Goal: Task Accomplishment & Management: Manage account settings

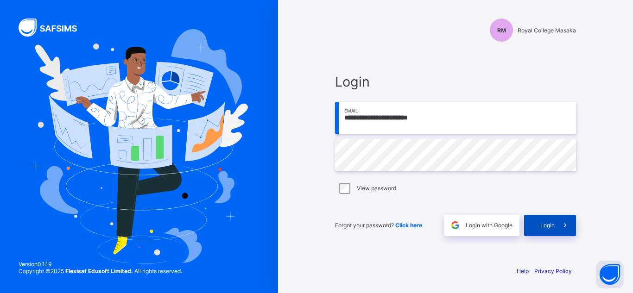
click at [548, 217] on div "Login" at bounding box center [550, 225] width 52 height 21
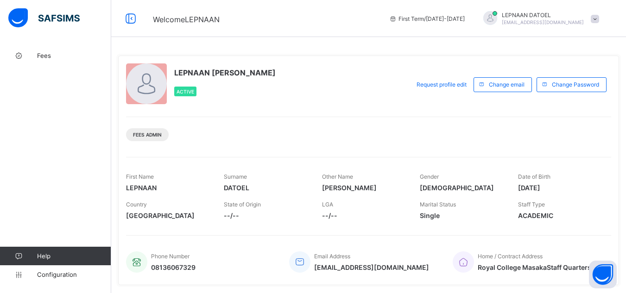
scroll to position [188, 0]
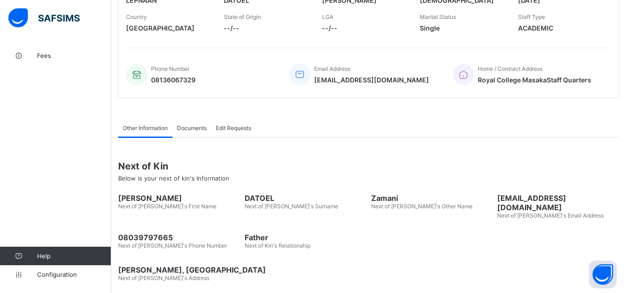
click at [65, 123] on div "Fees Help Configuration" at bounding box center [55, 165] width 111 height 256
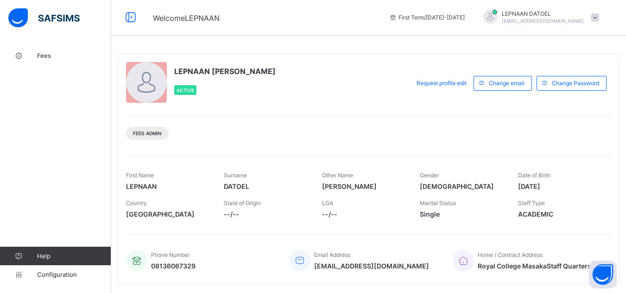
scroll to position [0, 0]
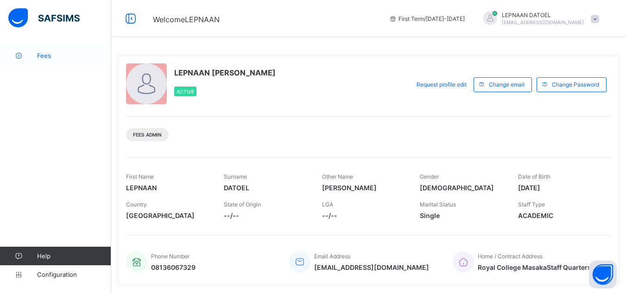
click at [47, 60] on link "Fees" at bounding box center [55, 55] width 111 height 19
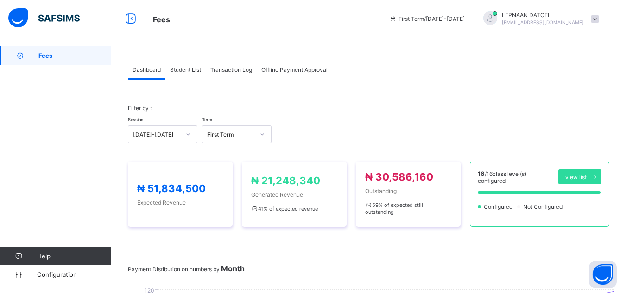
click at [173, 69] on span "Student List" at bounding box center [185, 69] width 31 height 7
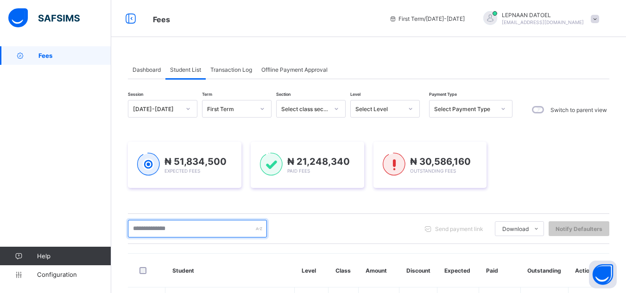
click at [173, 228] on input "text" at bounding box center [197, 229] width 139 height 18
type input "*****"
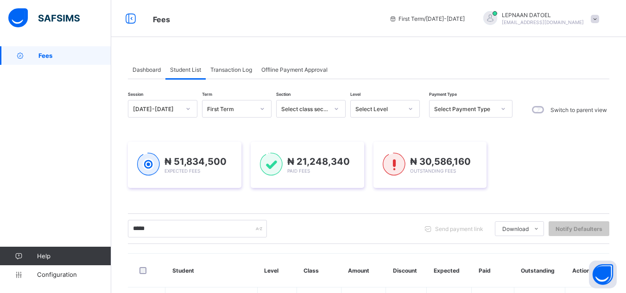
click at [284, 246] on div "Session [DATE]-[DATE] Term First Term Section Select class section Level Select…" at bounding box center [369, 277] width 482 height 354
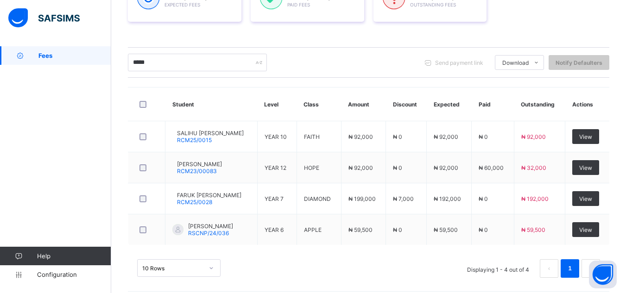
scroll to position [167, 0]
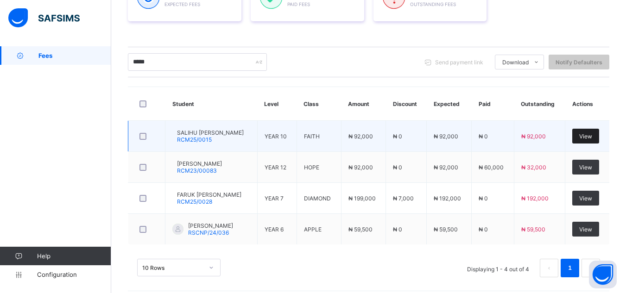
click at [599, 133] on div "View" at bounding box center [585, 136] width 27 height 15
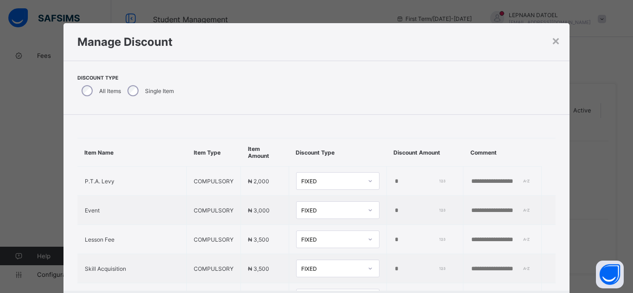
click at [455, 117] on div "Item Name Item Type Item Amount Discount Type Discount Amount Comment P.T.A. Le…" at bounding box center [317, 240] width 507 height 250
click at [552, 36] on div "×" at bounding box center [556, 40] width 9 height 16
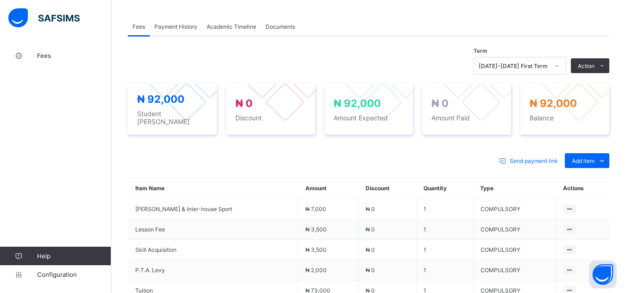
scroll to position [297, 0]
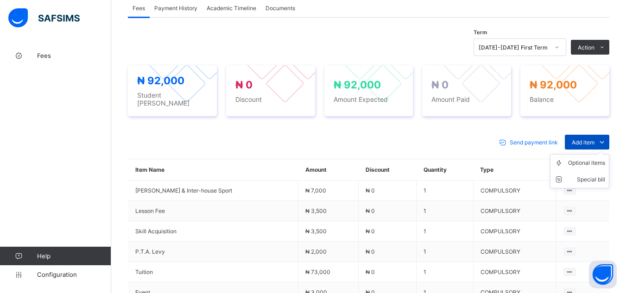
click at [595, 139] on span "Add item" at bounding box center [583, 142] width 23 height 7
click at [586, 160] on div "Optional items" at bounding box center [586, 163] width 37 height 9
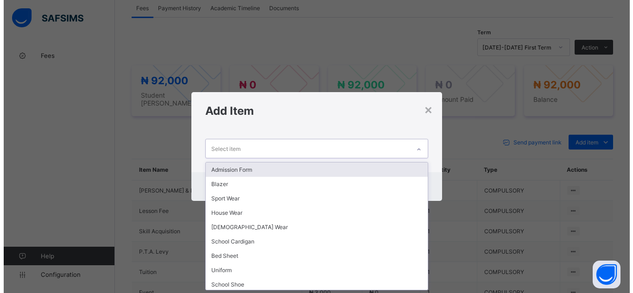
scroll to position [0, 0]
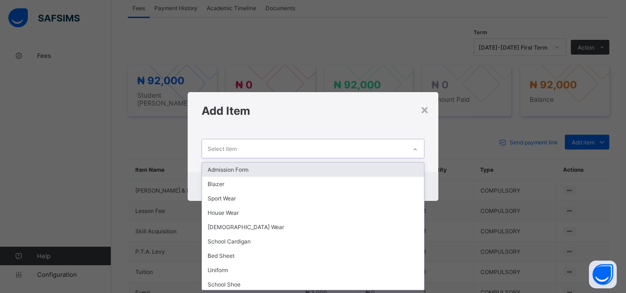
click at [415, 149] on icon at bounding box center [416, 149] width 6 height 9
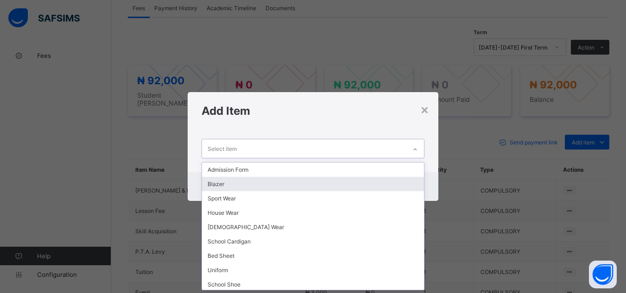
click at [318, 181] on div "Blazer" at bounding box center [313, 184] width 222 height 14
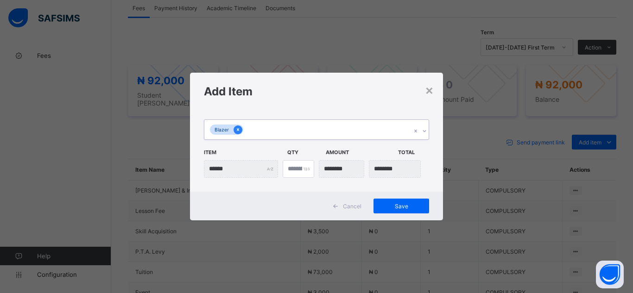
click at [239, 133] on icon at bounding box center [237, 130] width 5 height 6
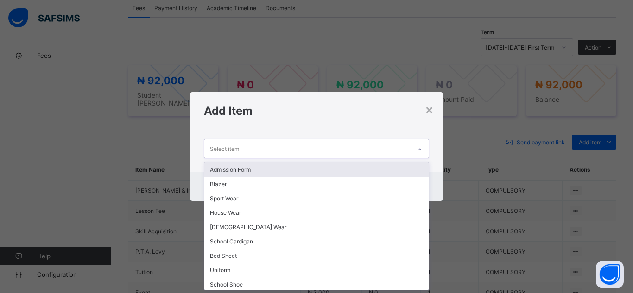
click at [421, 153] on icon at bounding box center [420, 149] width 6 height 9
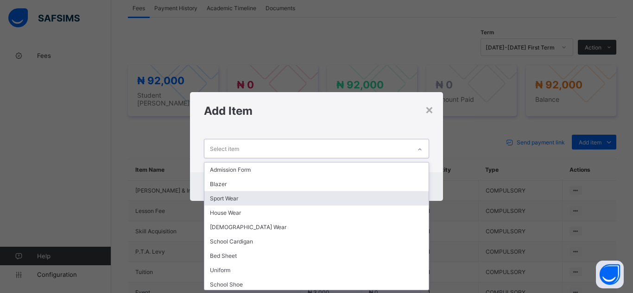
click at [404, 197] on div "Sport Wear" at bounding box center [316, 198] width 224 height 14
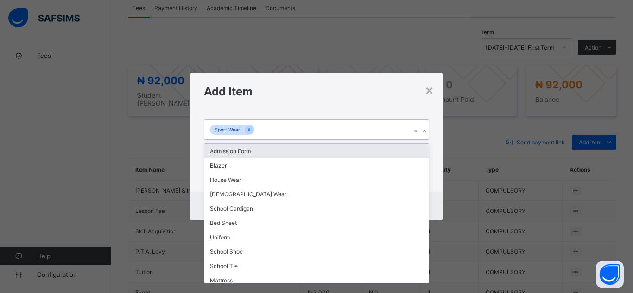
click at [425, 130] on icon at bounding box center [425, 131] width 6 height 9
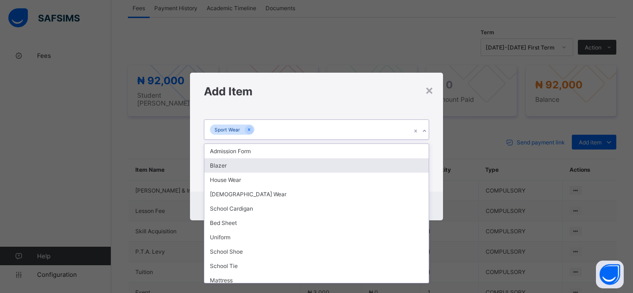
click at [384, 166] on div "Blazer" at bounding box center [316, 166] width 224 height 14
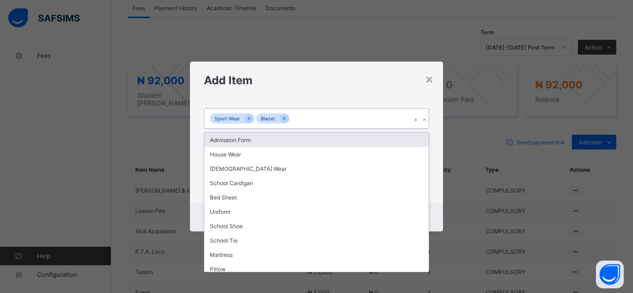
click at [422, 121] on icon at bounding box center [425, 119] width 6 height 9
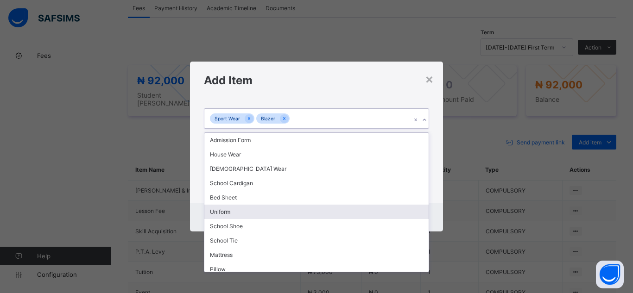
click at [394, 213] on div "Uniform" at bounding box center [316, 212] width 224 height 14
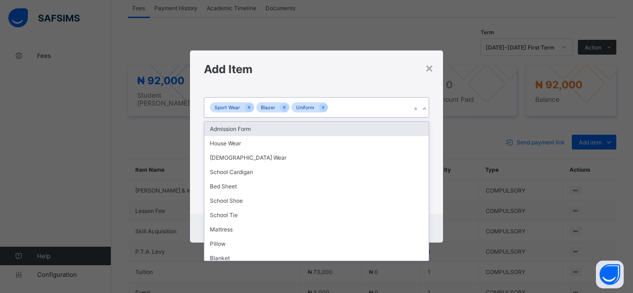
click at [426, 108] on icon at bounding box center [425, 108] width 6 height 9
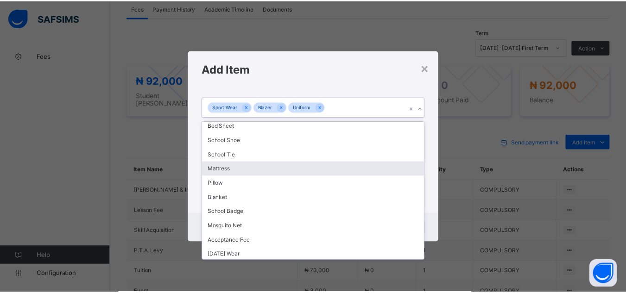
scroll to position [62, 0]
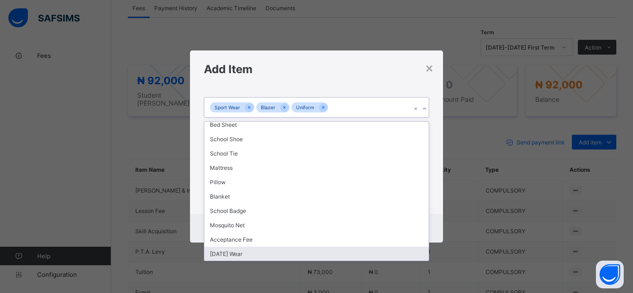
click at [416, 254] on div "[DATE] Wear" at bounding box center [316, 254] width 224 height 14
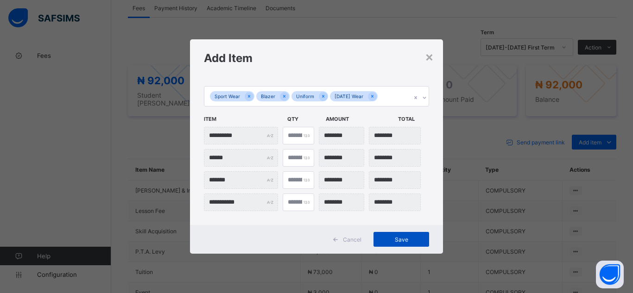
click at [398, 236] on span "Save" at bounding box center [402, 239] width 42 height 7
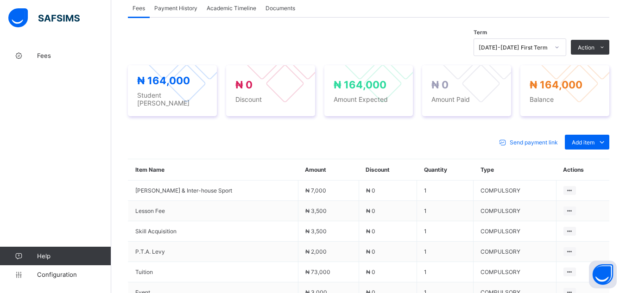
click at [442, 135] on div "Send payment link Add item Optional items Special bill" at bounding box center [369, 142] width 482 height 15
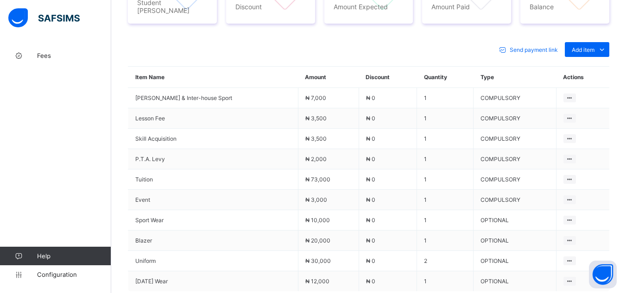
scroll to position [371, 0]
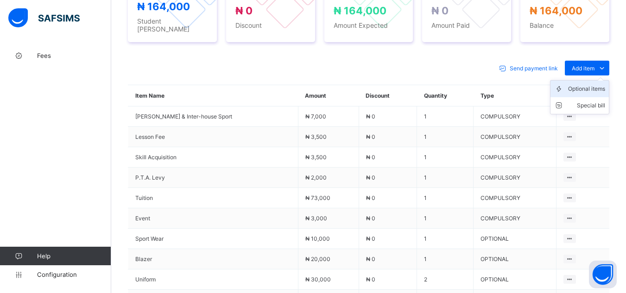
click at [591, 84] on div "Optional items" at bounding box center [586, 88] width 37 height 9
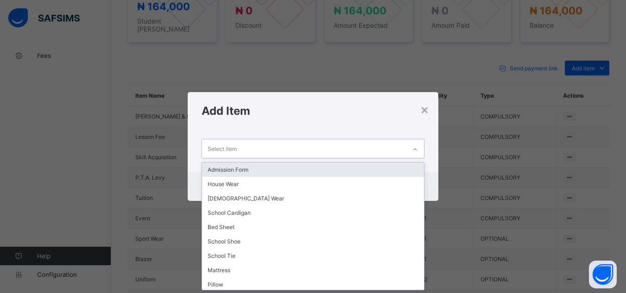
scroll to position [0, 0]
click at [416, 148] on icon at bounding box center [416, 149] width 6 height 9
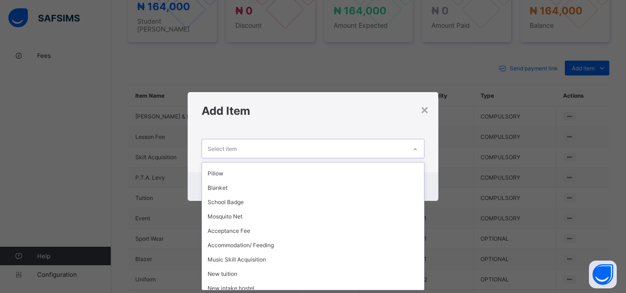
scroll to position [116, 0]
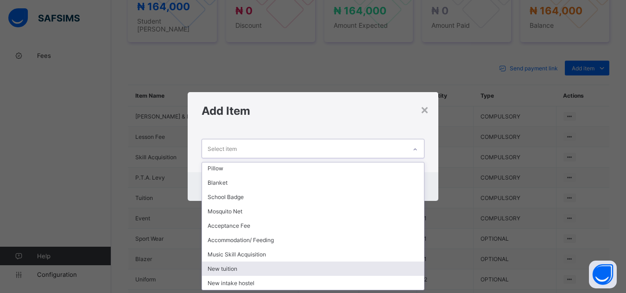
click at [363, 266] on div "New tuition" at bounding box center [313, 269] width 222 height 14
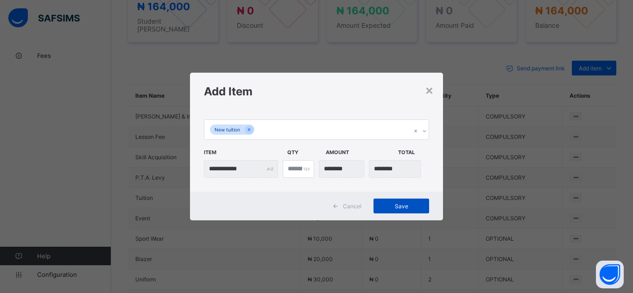
click at [396, 213] on div "Save" at bounding box center [402, 206] width 56 height 15
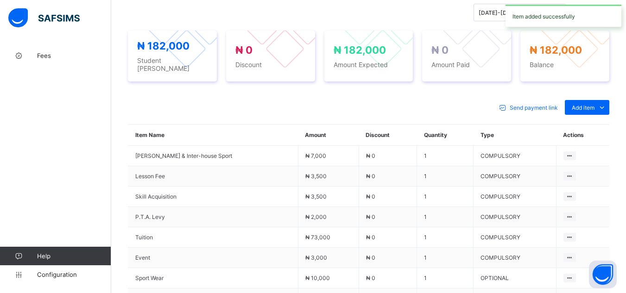
scroll to position [371, 0]
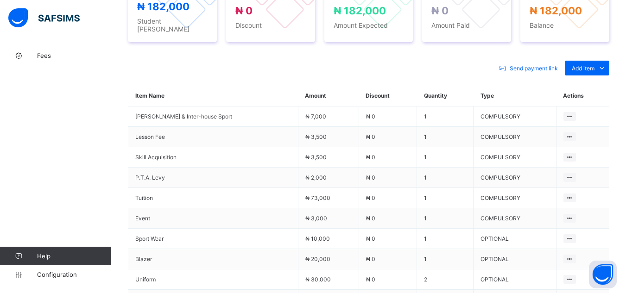
click at [416, 64] on div "Send payment link Add item Optional items Special bill" at bounding box center [369, 68] width 482 height 15
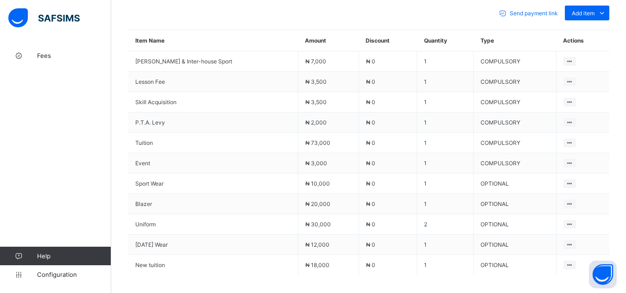
scroll to position [426, 0]
click at [594, 29] on div "Optional items" at bounding box center [586, 33] width 37 height 9
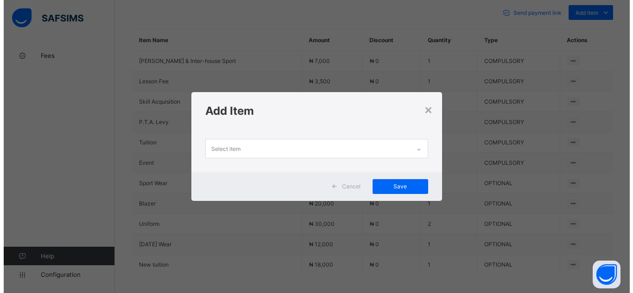
scroll to position [0, 0]
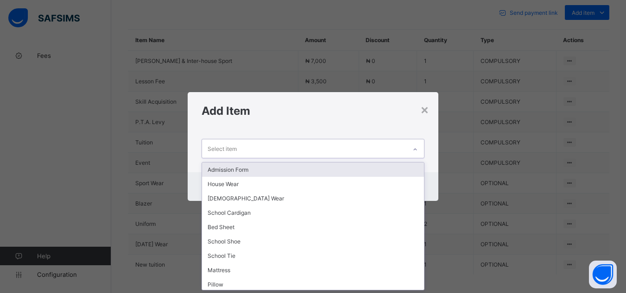
click at [413, 150] on div at bounding box center [415, 149] width 16 height 15
click at [410, 170] on div "Admission Form" at bounding box center [313, 170] width 222 height 14
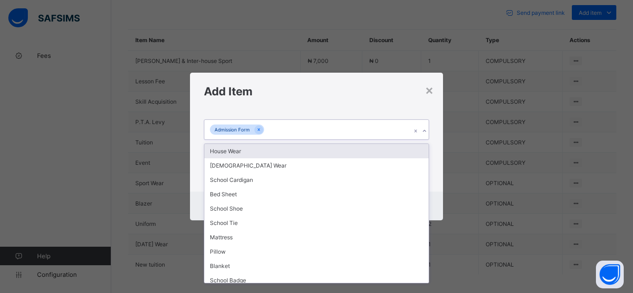
click at [424, 132] on icon at bounding box center [424, 131] width 3 height 2
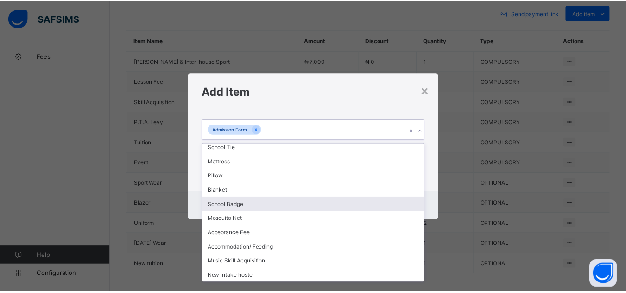
scroll to position [76, 0]
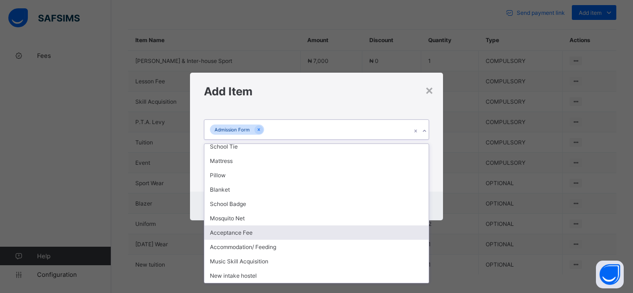
click at [398, 232] on div "Acceptance Fee" at bounding box center [316, 233] width 224 height 14
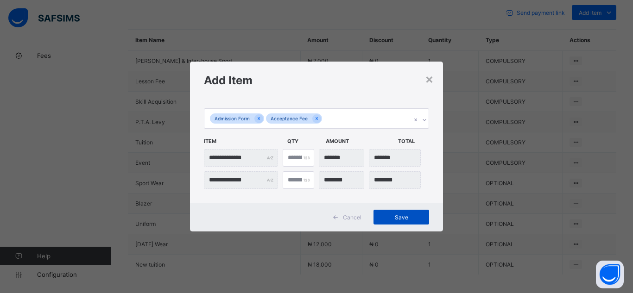
click at [405, 216] on span "Save" at bounding box center [402, 217] width 42 height 7
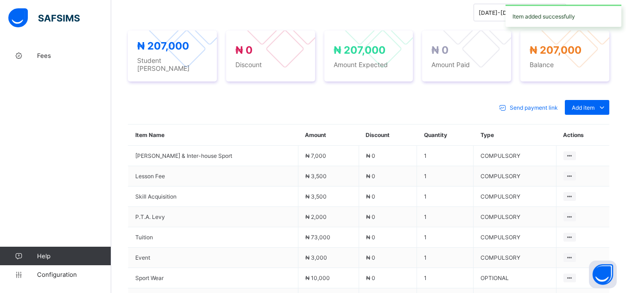
scroll to position [426, 0]
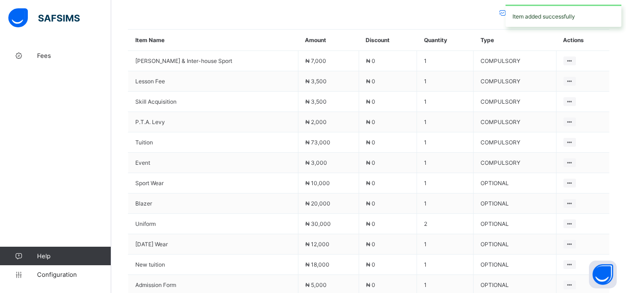
click at [402, 11] on div "Send payment link Add item Optional items Special bill" at bounding box center [369, 12] width 482 height 15
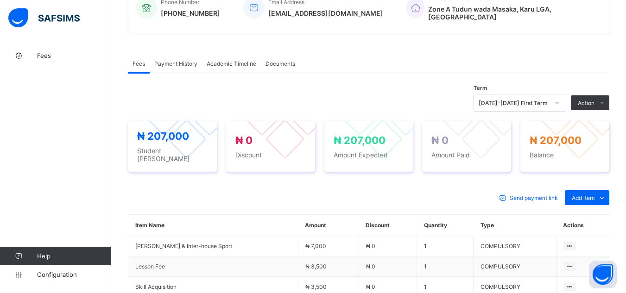
scroll to position [260, 0]
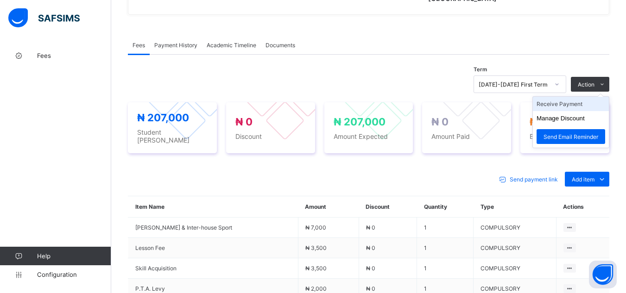
click at [576, 102] on li "Receive Payment" at bounding box center [571, 104] width 76 height 14
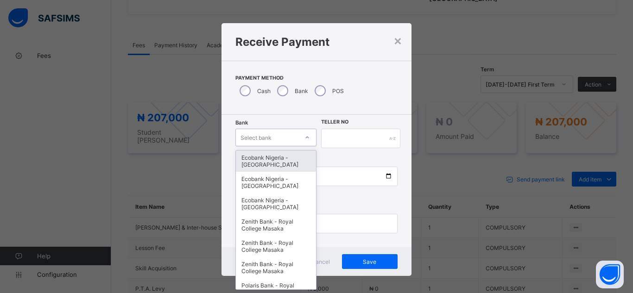
click at [307, 139] on icon at bounding box center [308, 137] width 6 height 9
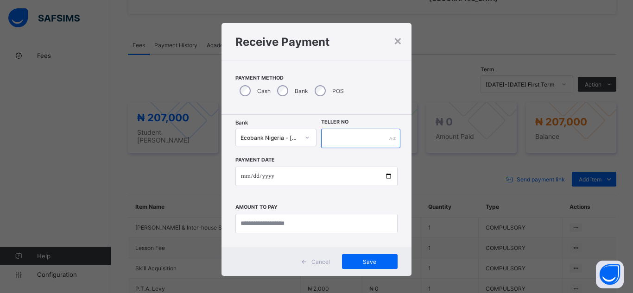
click at [341, 135] on input "text" at bounding box center [360, 138] width 79 height 19
type input "********"
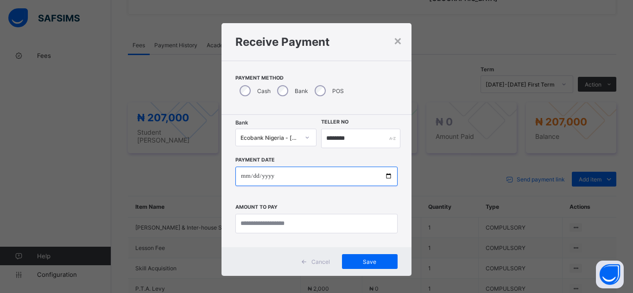
click at [386, 179] on input "date" at bounding box center [316, 176] width 162 height 19
click at [485, 259] on div "× Receive Payment Payment Method Cash Bank POS Bank Ecobank [GEOGRAPHIC_DATA] -…" at bounding box center [316, 146] width 633 height 293
drag, startPoint x: 295, startPoint y: 174, endPoint x: 387, endPoint y: 178, distance: 91.4
click at [387, 178] on input "date" at bounding box center [316, 176] width 162 height 19
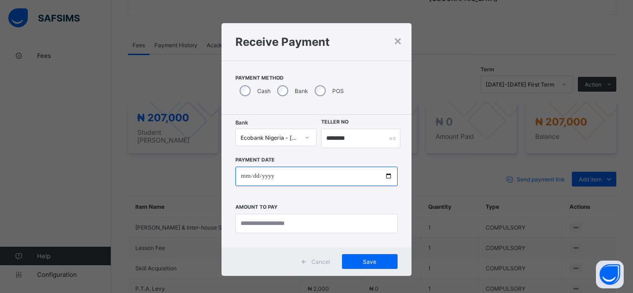
type input "**********"
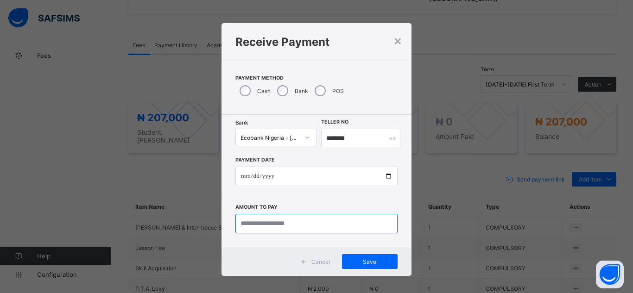
click at [261, 223] on input "currency" at bounding box center [316, 223] width 162 height 19
type input "*********"
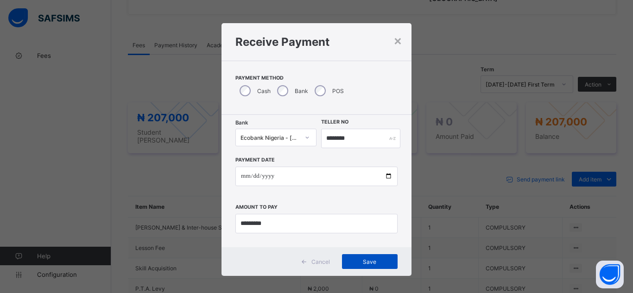
click at [356, 262] on span "Save" at bounding box center [370, 262] width 42 height 7
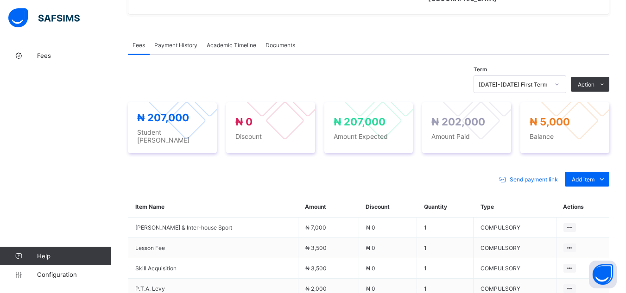
click at [125, 65] on div "× Delete Document This action would delete the document with name: from the sys…" at bounding box center [368, 184] width 515 height 794
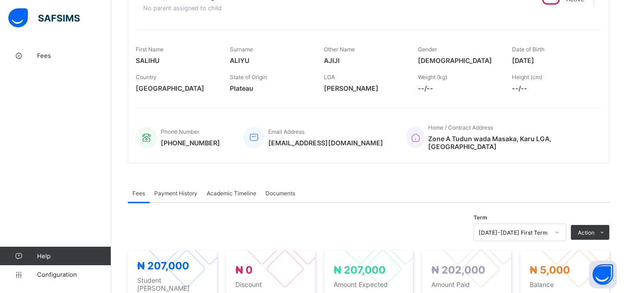
scroll to position [93, 0]
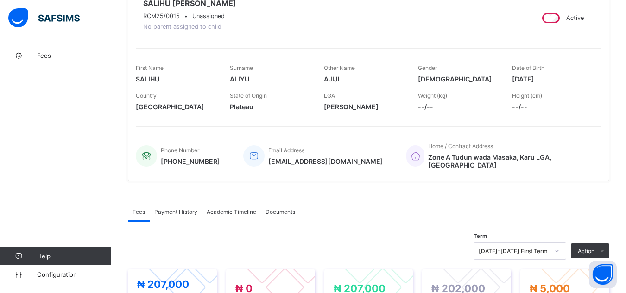
click at [231, 242] on div "Term [DATE]-[DATE] First Term Action Receive Payment Manage Discount Send Email…" at bounding box center [369, 251] width 482 height 18
click at [141, 211] on span "Fees" at bounding box center [139, 212] width 13 height 7
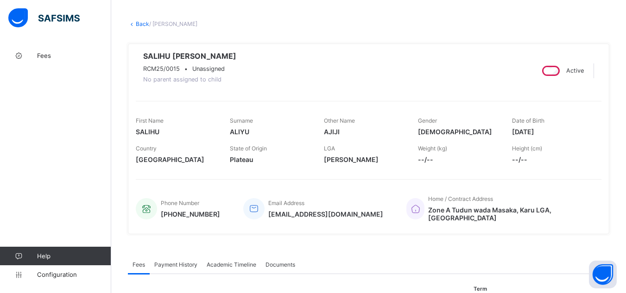
scroll to position [0, 0]
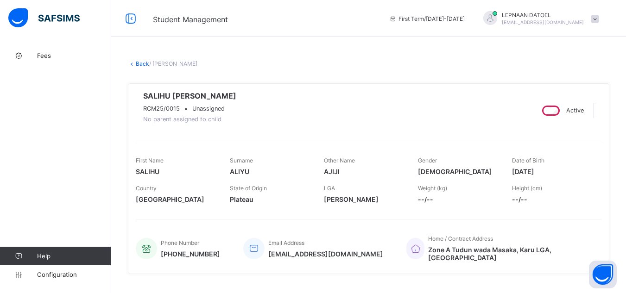
click at [141, 65] on link "Back" at bounding box center [142, 63] width 13 height 7
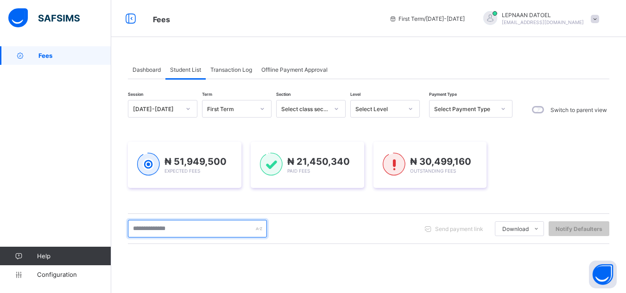
click at [171, 230] on input "text" at bounding box center [197, 229] width 139 height 18
type input "*****"
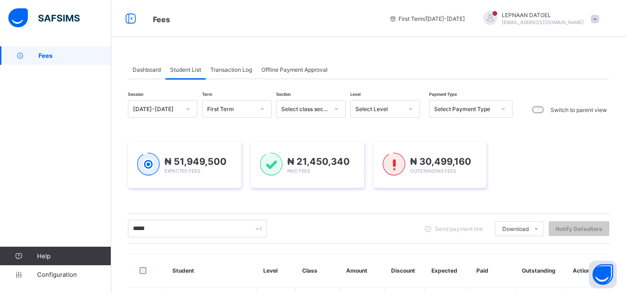
click at [353, 246] on div "Session [DATE]-[DATE] Term First Term Section Select class section Level Select…" at bounding box center [369, 277] width 482 height 354
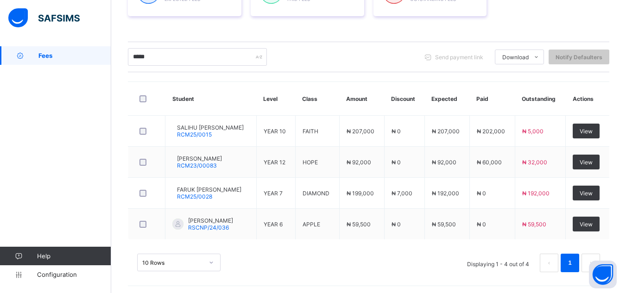
scroll to position [174, 0]
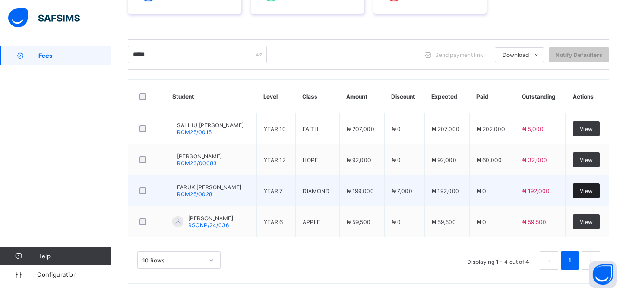
click at [593, 193] on span "View" at bounding box center [586, 191] width 13 height 7
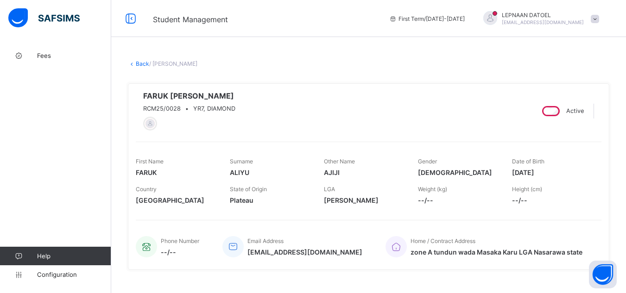
click at [610, 214] on div "FARUK [PERSON_NAME] RCM25/0028 • YR7, DIAMOND Active First Name [PERSON_NAME] S…" at bounding box center [369, 176] width 482 height 187
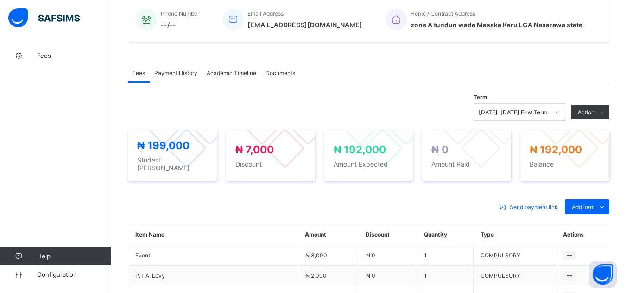
scroll to position [241, 0]
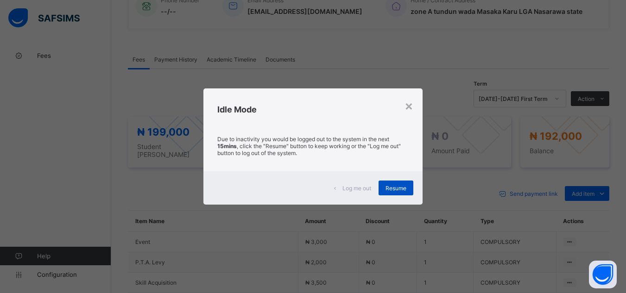
click at [405, 183] on div "Resume" at bounding box center [396, 188] width 35 height 15
click at [401, 190] on span "Resume" at bounding box center [396, 188] width 21 height 7
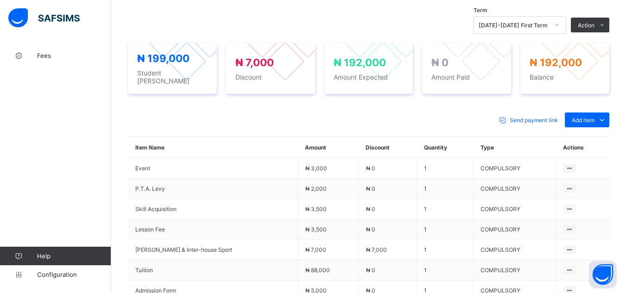
scroll to position [315, 0]
click at [348, 104] on div "Send payment link Add item Optional items Special bill Item Name Amount Discoun…" at bounding box center [369, 285] width 482 height 365
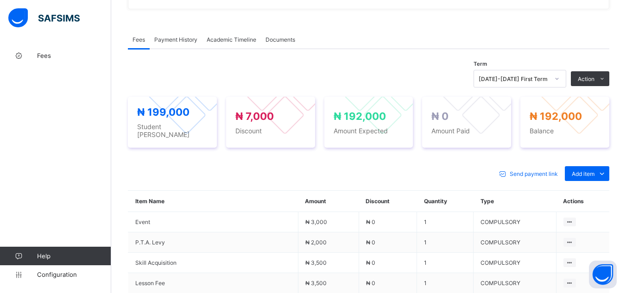
scroll to position [260, 0]
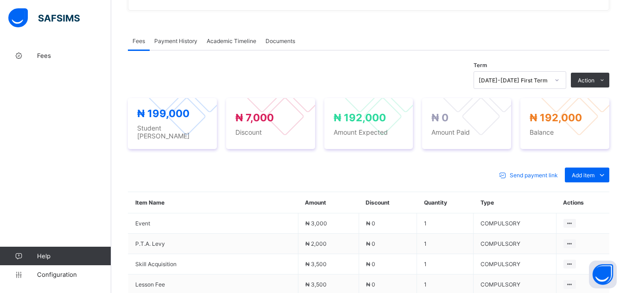
click at [209, 64] on div "Term [DATE]-[DATE] First Term Action Receive Payment Manage Discount Send Email…" at bounding box center [369, 289] width 482 height 477
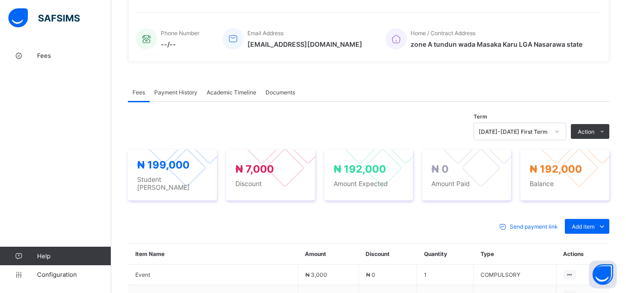
scroll to position [185, 0]
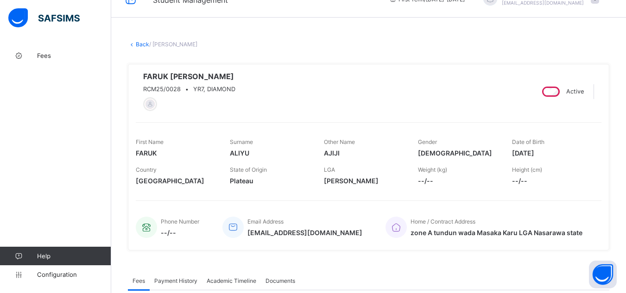
scroll to position [19, 0]
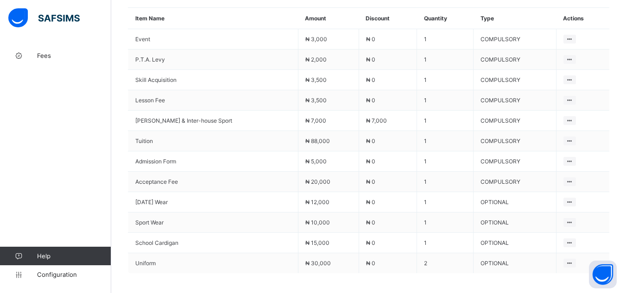
scroll to position [445, 0]
click at [430, 277] on span at bounding box center [369, 296] width 482 height 46
